Goal: Task Accomplishment & Management: Complete application form

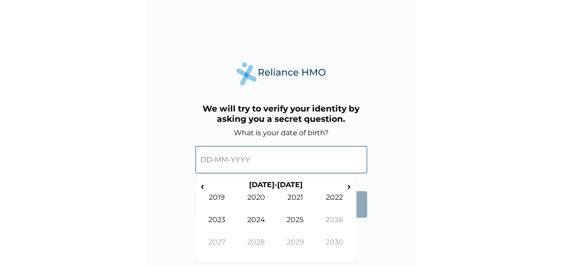
click at [257, 161] on input "text" at bounding box center [281, 159] width 172 height 27
click at [287, 185] on th "2020-2029" at bounding box center [275, 186] width 137 height 13
click at [368, 223] on div "We will try to verify your identity by asking you a secret question. What is yo…" at bounding box center [281, 134] width 268 height 268
click at [364, 219] on form "What is your date of birth? ‹ 2020-2029 › 2019 2020 2021 2022 2023 2024 2025 20…" at bounding box center [281, 177] width 172 height 98
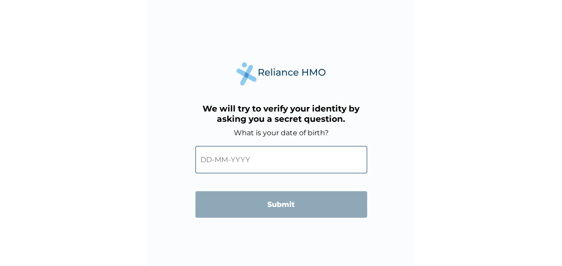
click at [364, 237] on div "We will try to verify your identity by asking you a secret question. What is yo…" at bounding box center [281, 134] width 268 height 268
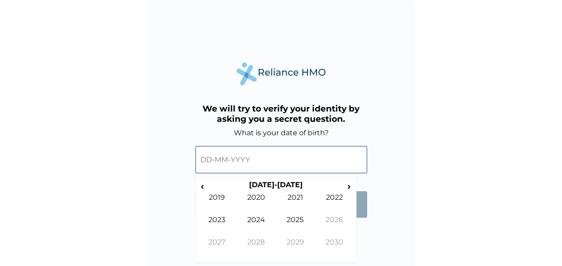
click at [266, 157] on input "text" at bounding box center [281, 159] width 172 height 27
click at [278, 181] on th "2020-2029" at bounding box center [275, 186] width 137 height 13
click at [201, 186] on span "‹" at bounding box center [202, 185] width 9 height 11
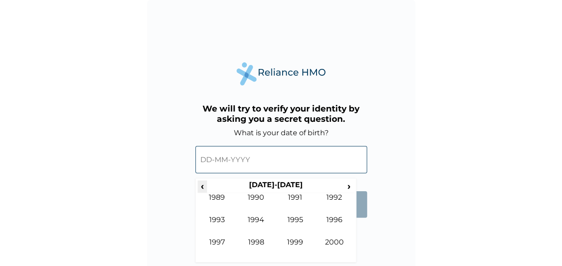
click at [201, 186] on span "‹" at bounding box center [202, 185] width 9 height 11
click at [296, 241] on td "1979" at bounding box center [295, 249] width 39 height 22
click at [333, 242] on td "Dec" at bounding box center [334, 249] width 39 height 22
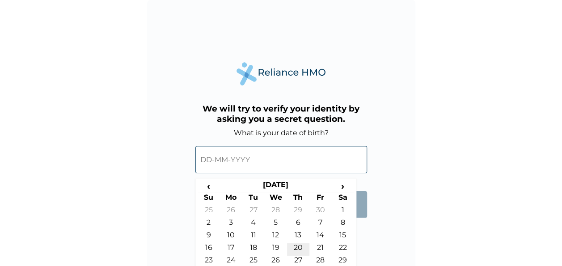
click at [298, 245] on td "20" at bounding box center [298, 249] width 22 height 13
type input "20-12-1979"
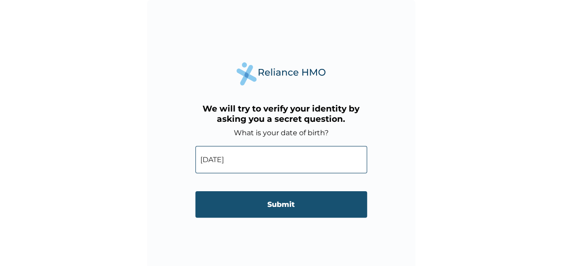
click at [281, 206] on input "Submit" at bounding box center [281, 204] width 172 height 26
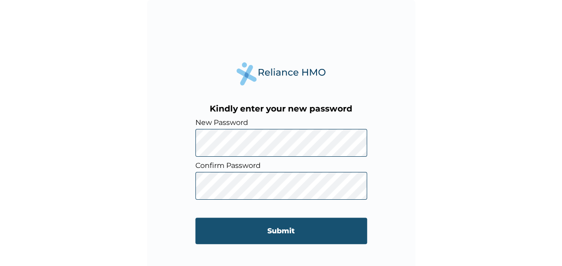
click at [273, 233] on input "Submit" at bounding box center [281, 230] width 172 height 26
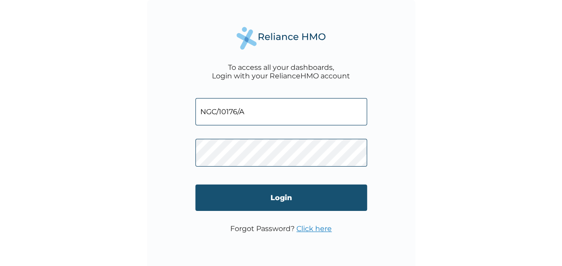
type input "NGC/10176/A"
click at [280, 198] on input "Login" at bounding box center [281, 197] width 172 height 26
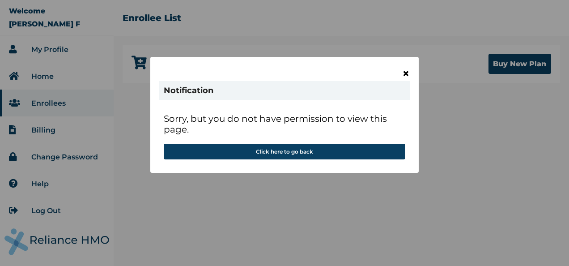
click at [405, 71] on span "×" at bounding box center [406, 73] width 8 height 15
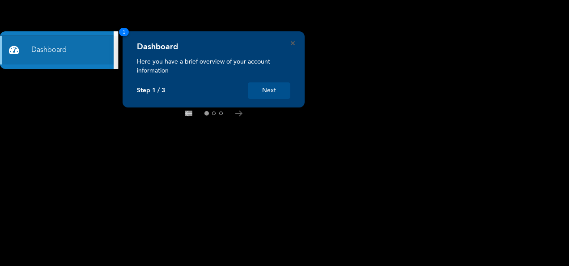
click at [280, 88] on button "Next" at bounding box center [269, 90] width 42 height 17
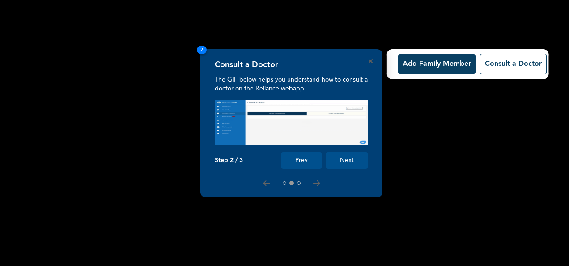
click at [420, 64] on button "Add Family Member" at bounding box center [436, 64] width 77 height 20
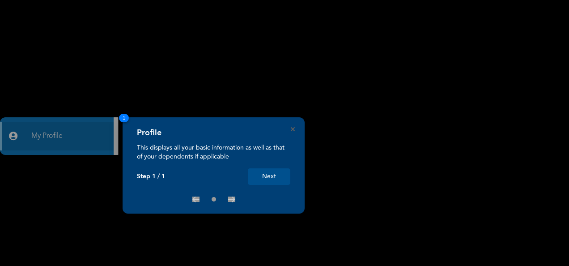
click at [275, 176] on button "Next" at bounding box center [269, 176] width 42 height 17
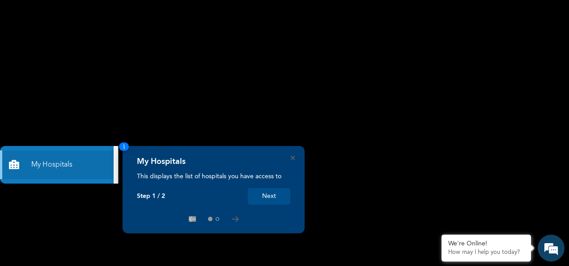
click at [271, 193] on button "Next" at bounding box center [269, 196] width 42 height 17
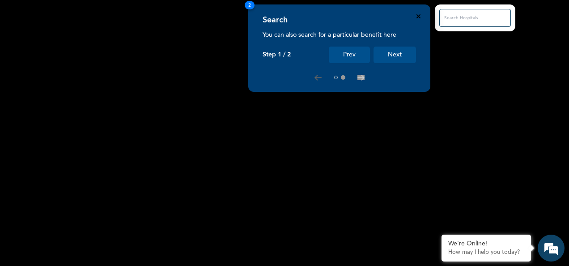
click at [417, 16] on icon "Close" at bounding box center [418, 16] width 4 height 4
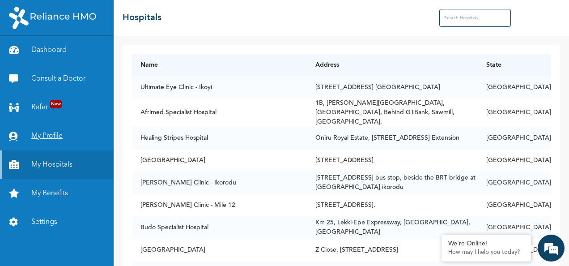
click at [48, 139] on link "My Profile" at bounding box center [57, 136] width 114 height 29
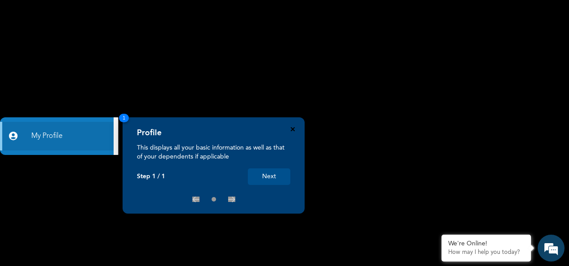
click at [293, 128] on icon "Close" at bounding box center [293, 129] width 4 height 4
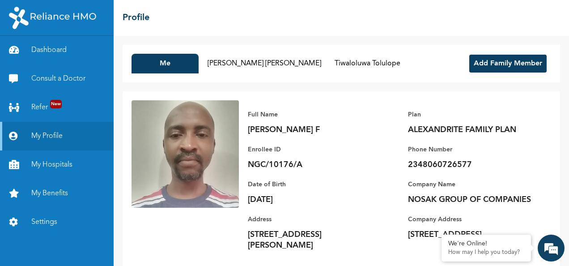
click at [486, 62] on button "Add Family Member" at bounding box center [507, 64] width 77 height 18
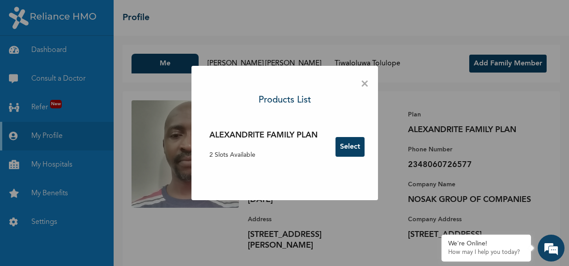
click at [244, 156] on p "2 Slots Available" at bounding box center [263, 154] width 108 height 9
click at [300, 136] on h3 "ALEXANDRITE FAMILY PLAN" at bounding box center [263, 135] width 108 height 12
click at [352, 148] on button "Select" at bounding box center [349, 147] width 29 height 20
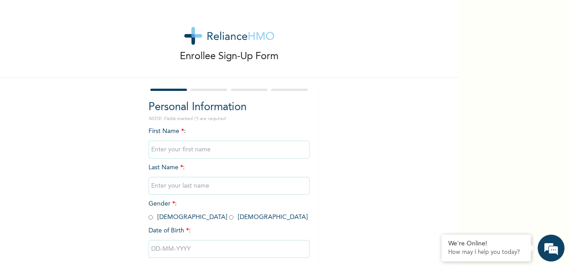
click at [218, 149] on input "text" at bounding box center [229, 149] width 161 height 18
type input "Tolulope"
click at [199, 189] on input "Fagbohungbe" at bounding box center [229, 186] width 161 height 18
drag, startPoint x: 199, startPoint y: 189, endPoint x: 120, endPoint y: 194, distance: 79.4
click at [120, 194] on div "Enrollee Sign-Up Form Personal Information NOTE: Fields marked (*) are required…" at bounding box center [229, 154] width 458 height 308
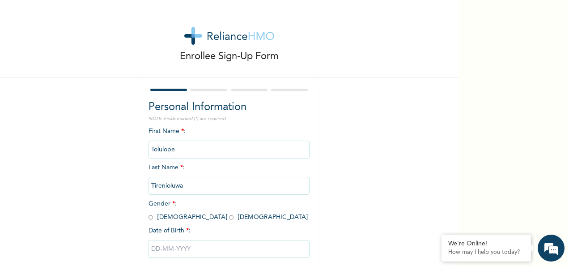
type input "Tirenioluwa"
click at [149, 218] on input "radio" at bounding box center [151, 217] width 4 height 8
radio input "true"
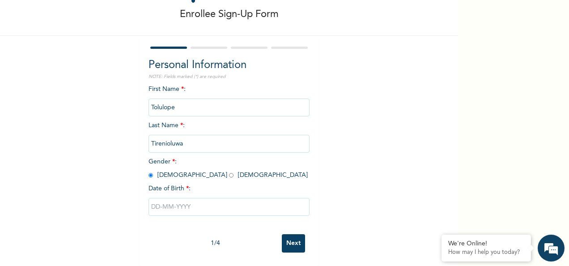
scroll to position [50, 0]
click at [158, 200] on input "text" at bounding box center [229, 207] width 161 height 18
select select "7"
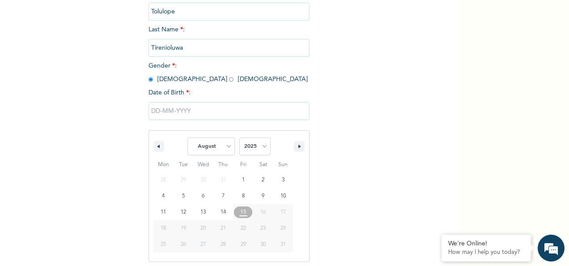
scroll to position [141, 0]
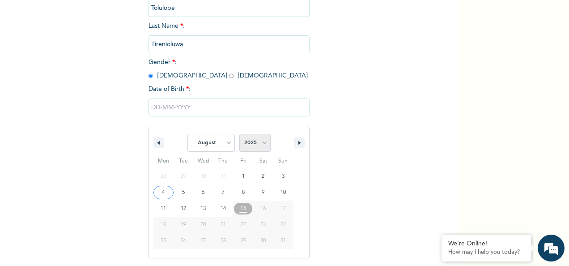
click at [259, 144] on select "2025 2024 2023 2022 2021 2020 2019 2018 2017 2016 2015 2014 2013 2012 2011 2010…" at bounding box center [254, 143] width 31 height 18
select select "2015"
click at [239, 135] on select "2025 2024 2023 2022 2021 2020 2019 2018 2017 2016 2015 2014 2013 2012 2011 2010…" at bounding box center [254, 143] width 31 height 18
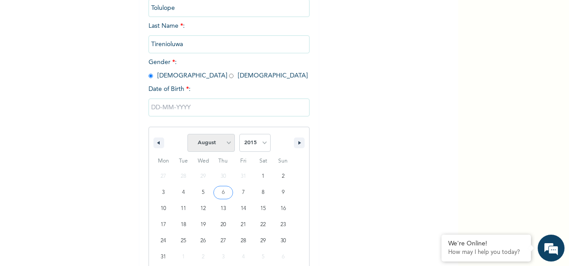
click at [226, 142] on select "January February March April May June July August September October November De…" at bounding box center [210, 143] width 47 height 18
select select "9"
click at [187, 135] on select "January February March April May June July August September October November De…" at bounding box center [210, 143] width 47 height 18
type input "[DATE]"
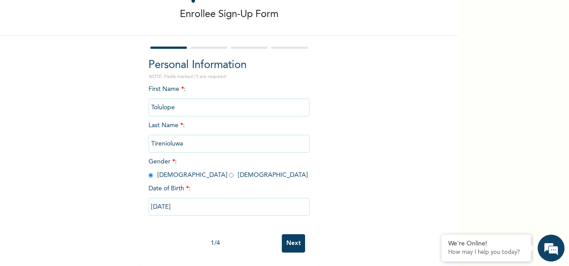
scroll to position [50, 0]
click at [205, 98] on input "Tolulope" at bounding box center [229, 107] width 161 height 18
type input "TireniOluwa"
type input "Tolulope"
click at [288, 236] on input "Next" at bounding box center [293, 243] width 23 height 18
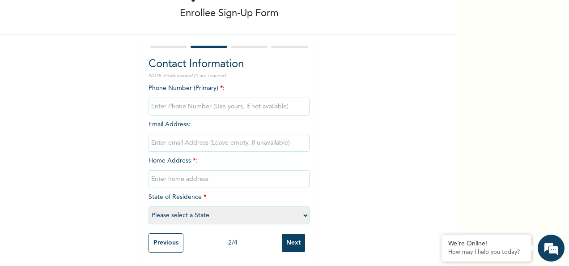
click at [178, 99] on input "phone" at bounding box center [229, 107] width 161 height 18
type input "08060726577"
type input "[EMAIL_ADDRESS][DOMAIN_NAME]"
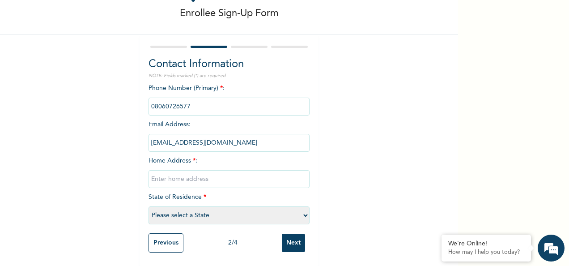
click at [199, 173] on input "text" at bounding box center [229, 179] width 161 height 18
type input "[STREET_ADDRESS][PERSON_NAME]"
click at [194, 206] on select "Please select a State [PERSON_NAME] (FCT) [PERSON_NAME] Ibom [GEOGRAPHIC_DATA] …" at bounding box center [229, 215] width 161 height 18
select select "25"
click at [149, 206] on select "Please select a State [PERSON_NAME] (FCT) [PERSON_NAME] Ibom [GEOGRAPHIC_DATA] …" at bounding box center [229, 215] width 161 height 18
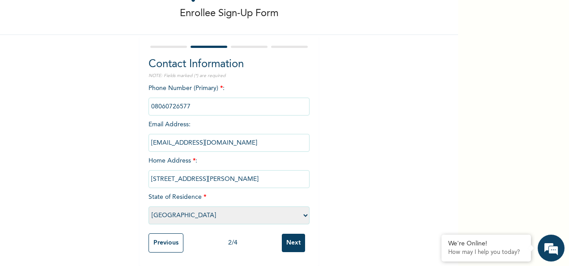
click at [291, 238] on input "Next" at bounding box center [293, 242] width 23 height 18
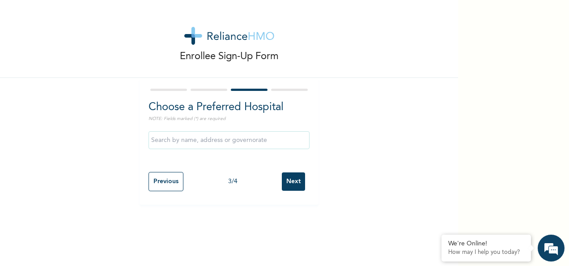
scroll to position [0, 0]
click at [159, 141] on input "text" at bounding box center [229, 140] width 161 height 18
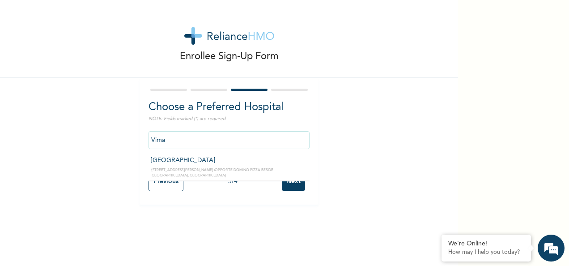
type input "[GEOGRAPHIC_DATA]"
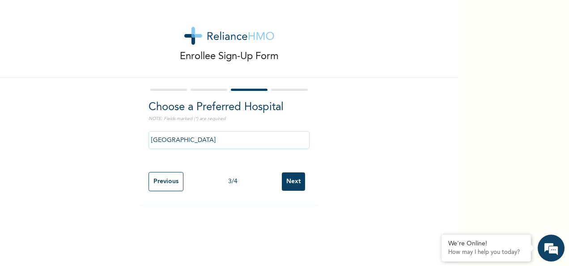
click at [293, 179] on input "Next" at bounding box center [293, 181] width 23 height 18
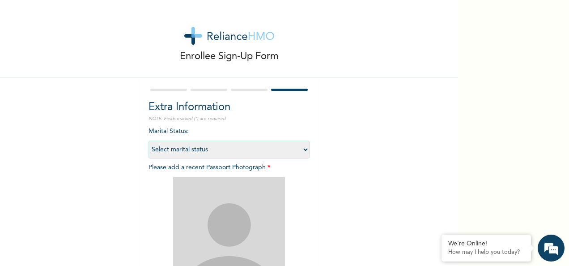
click at [275, 151] on select "Select marital status [DEMOGRAPHIC_DATA] Married [DEMOGRAPHIC_DATA] Widow/[DEMO…" at bounding box center [229, 149] width 161 height 18
select select "1"
click at [149, 140] on select "Select marital status [DEMOGRAPHIC_DATA] Married [DEMOGRAPHIC_DATA] Widow/[DEMO…" at bounding box center [229, 149] width 161 height 18
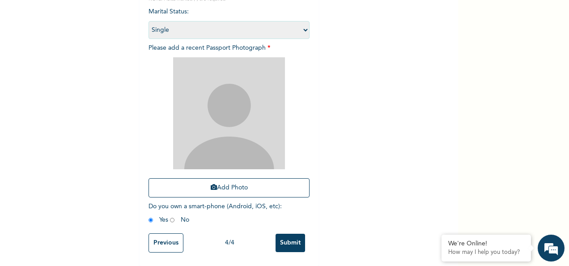
scroll to position [127, 0]
click at [288, 237] on input "Submit" at bounding box center [291, 242] width 30 height 18
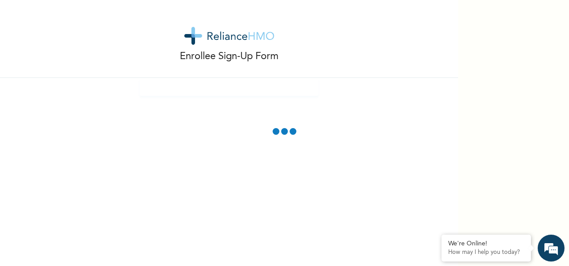
scroll to position [0, 0]
